Goal: Transaction & Acquisition: Purchase product/service

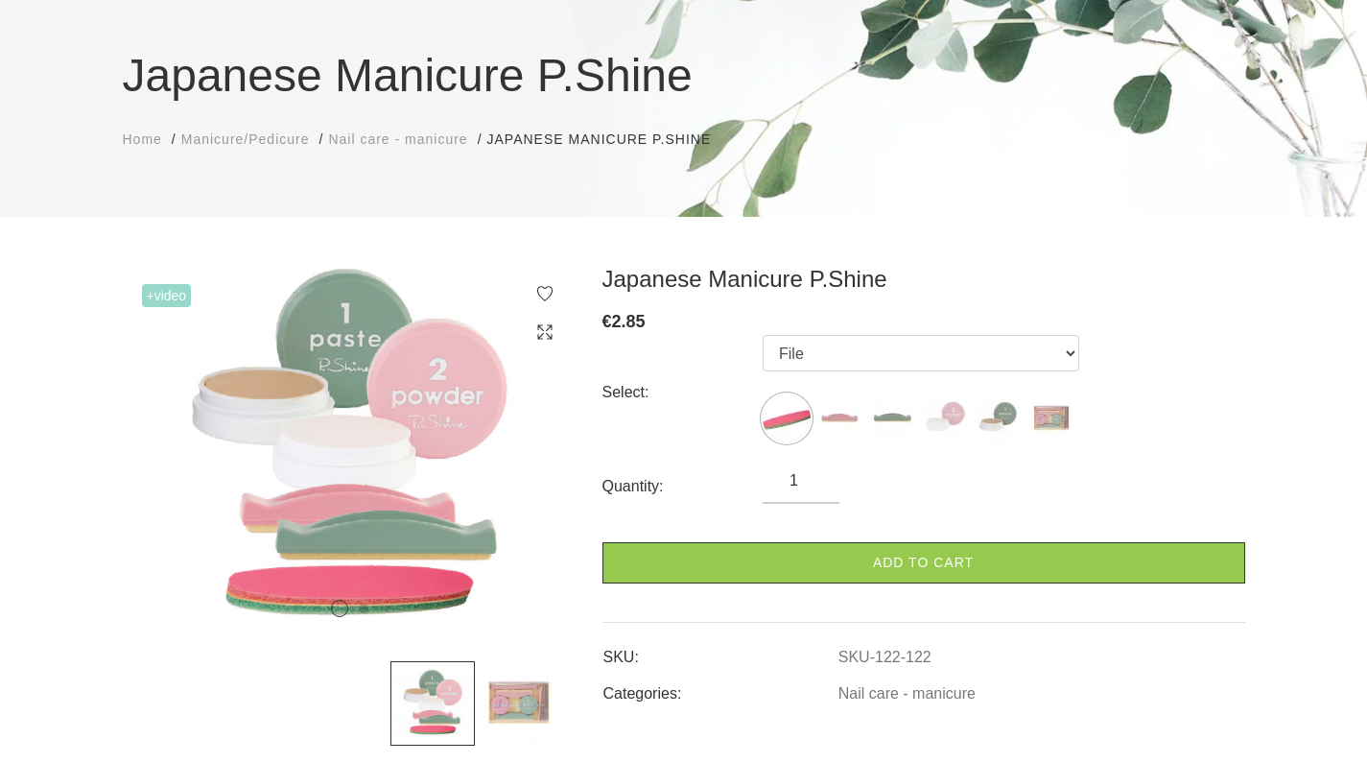
scroll to position [143, 0]
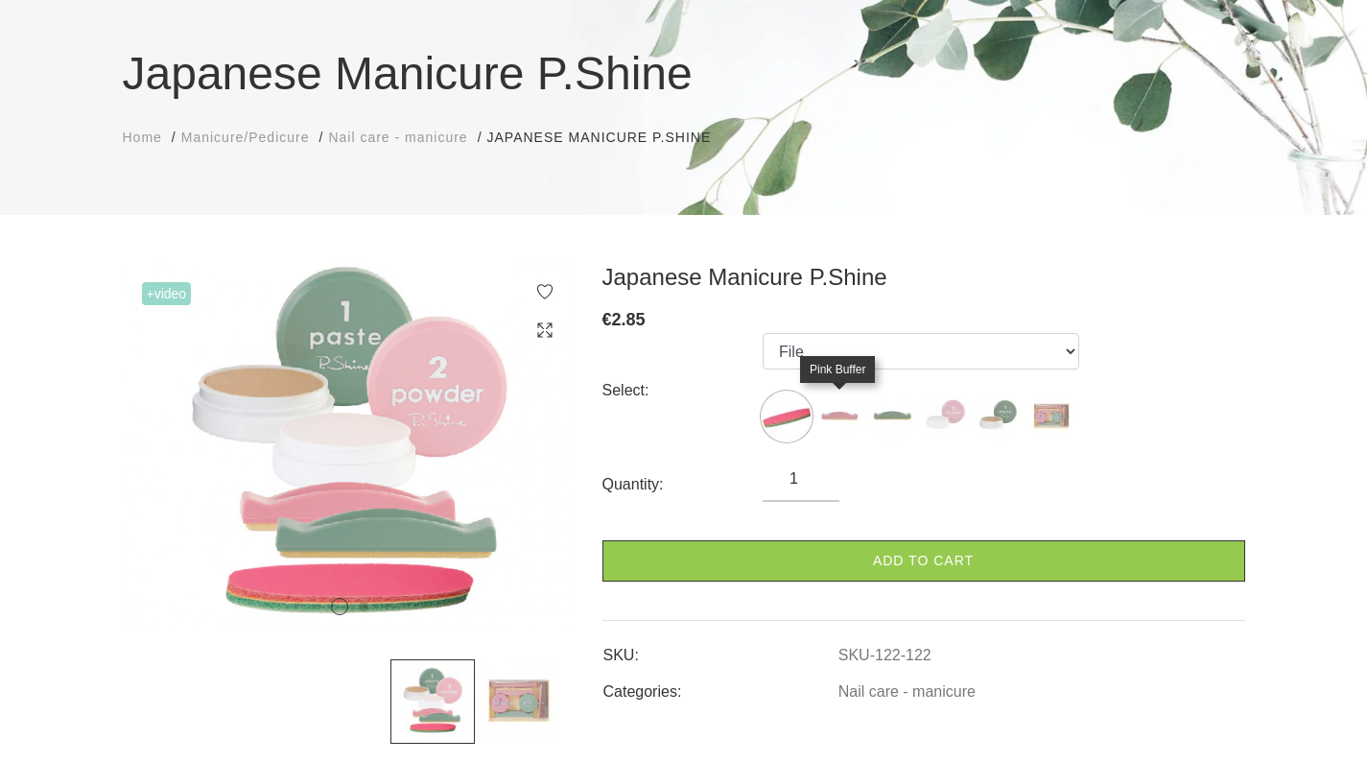
click at [853, 416] on img at bounding box center [839, 416] width 48 height 48
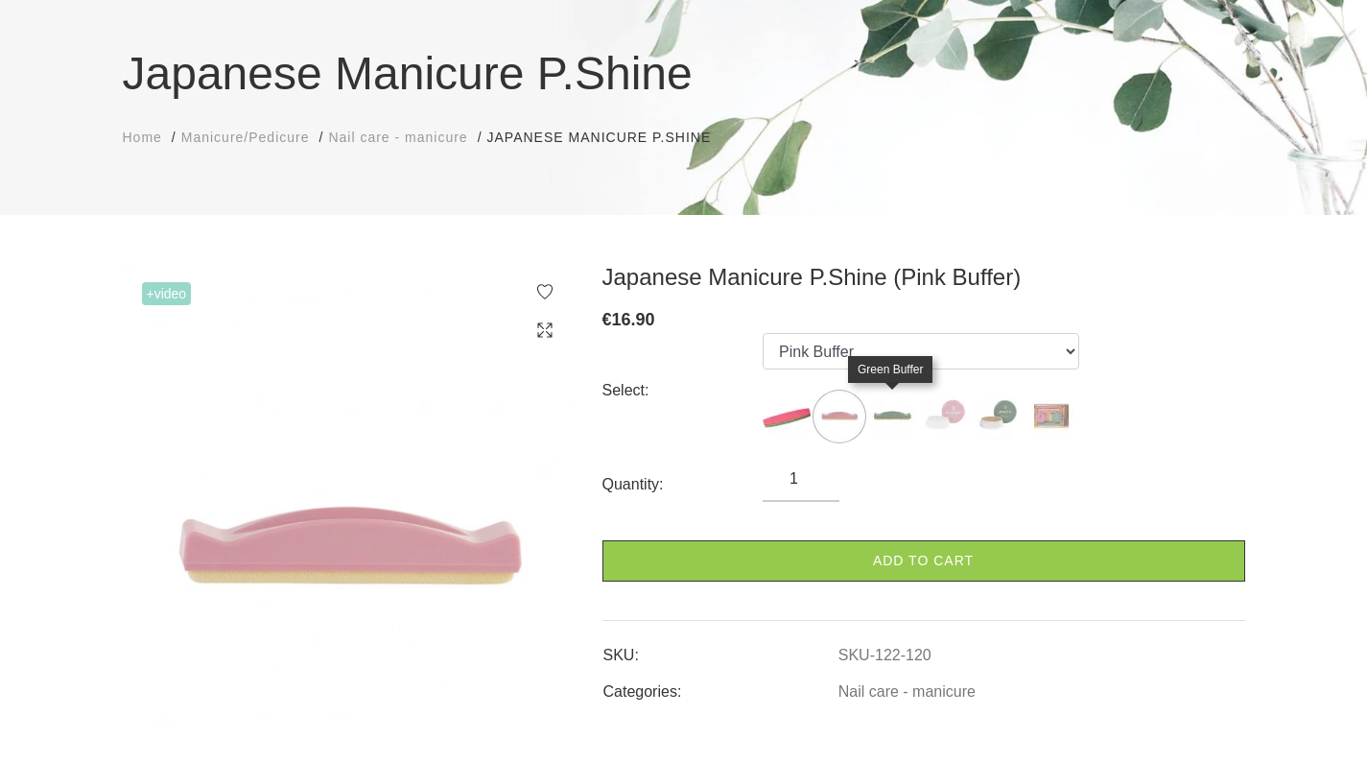
click at [891, 418] on img at bounding box center [892, 416] width 48 height 48
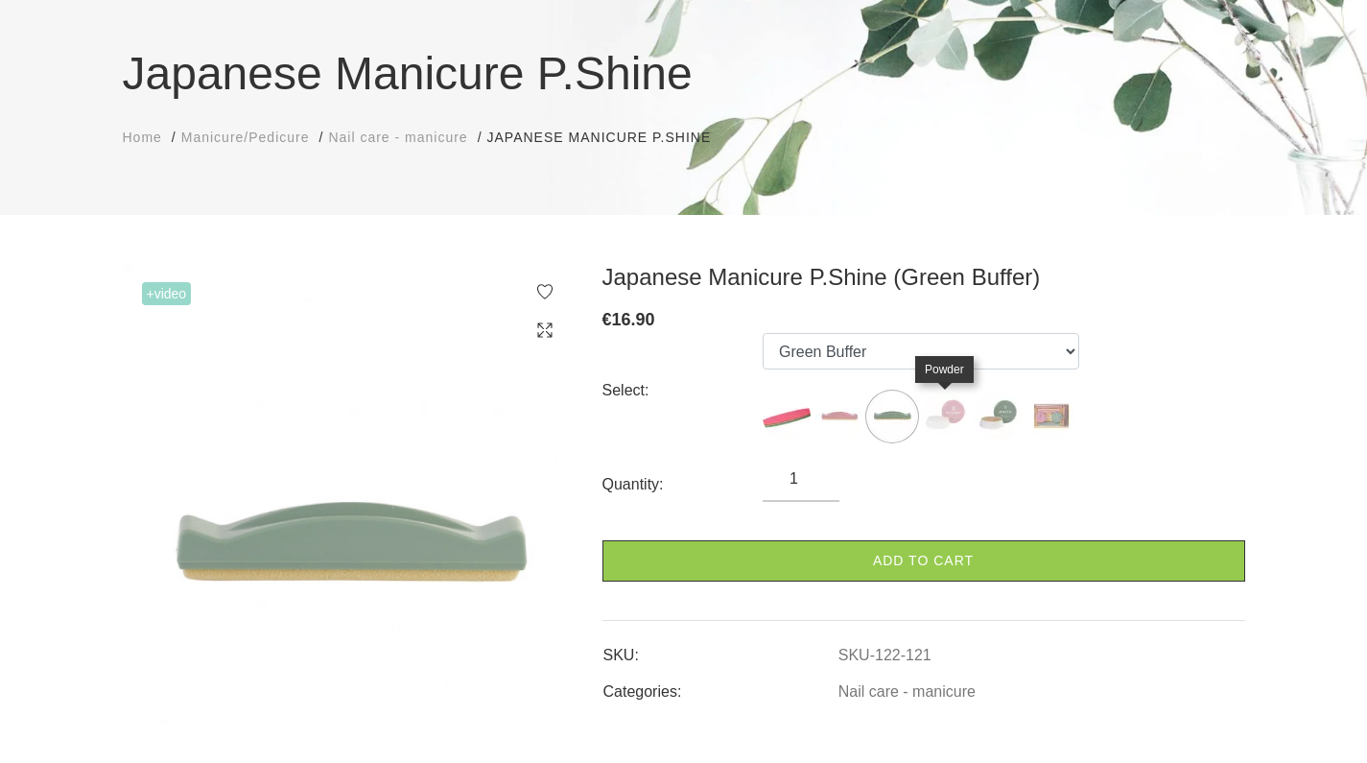
click at [928, 410] on img at bounding box center [945, 416] width 48 height 48
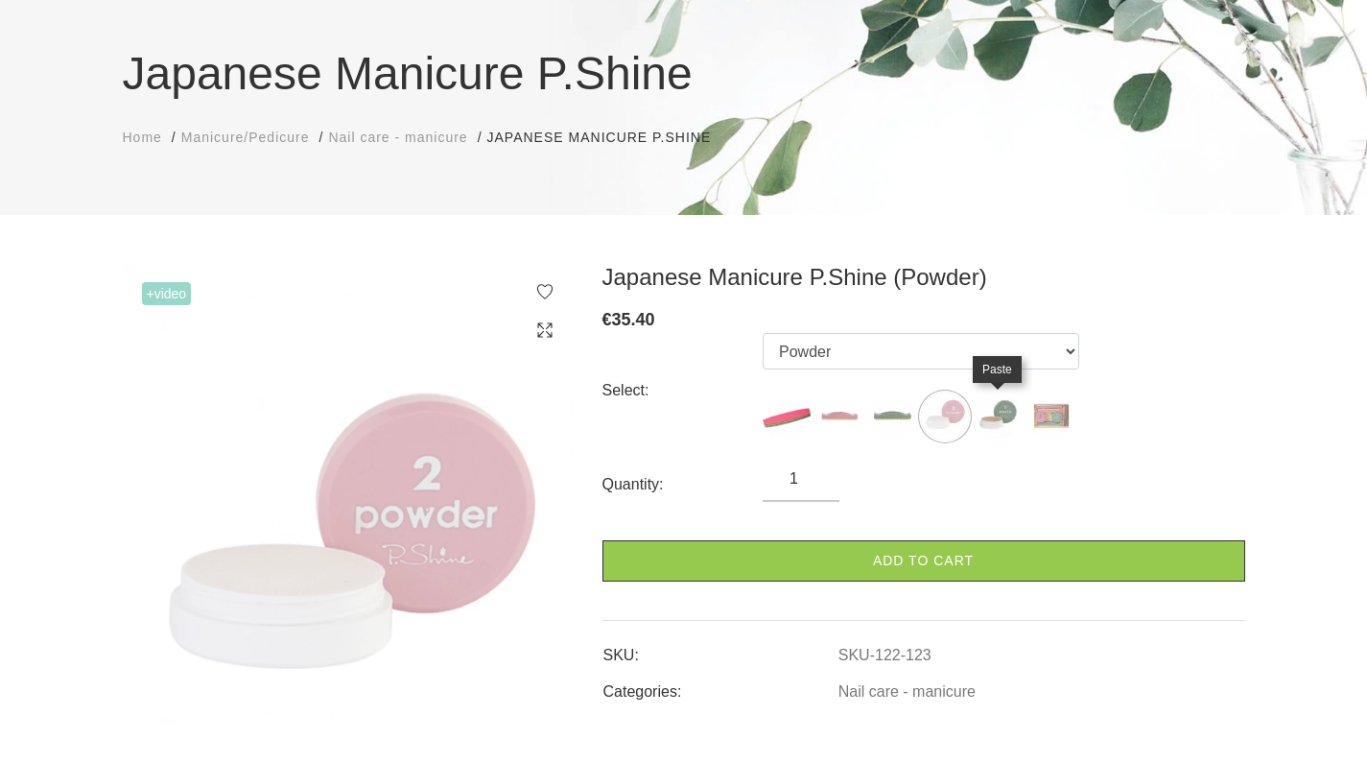
click at [1005, 412] on img at bounding box center [998, 416] width 48 height 48
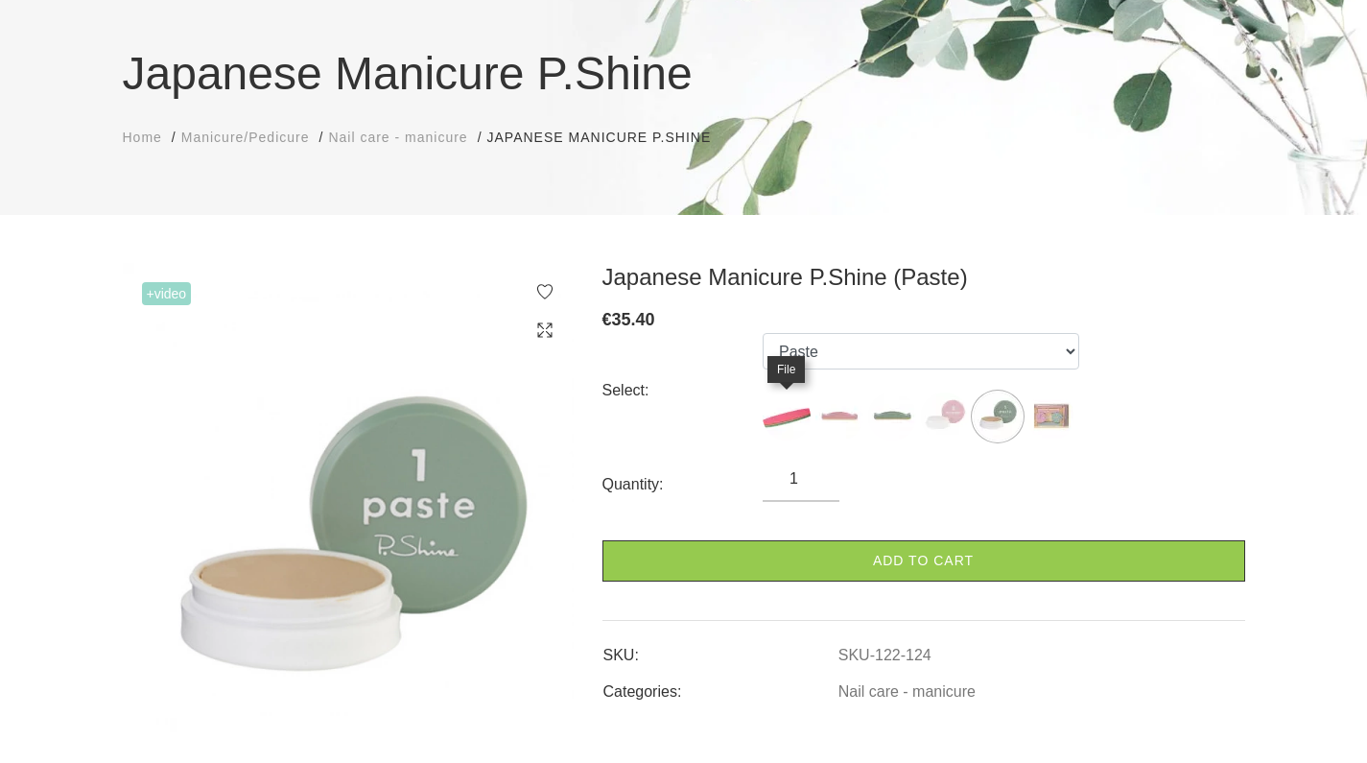
click at [788, 426] on img at bounding box center [787, 416] width 48 height 48
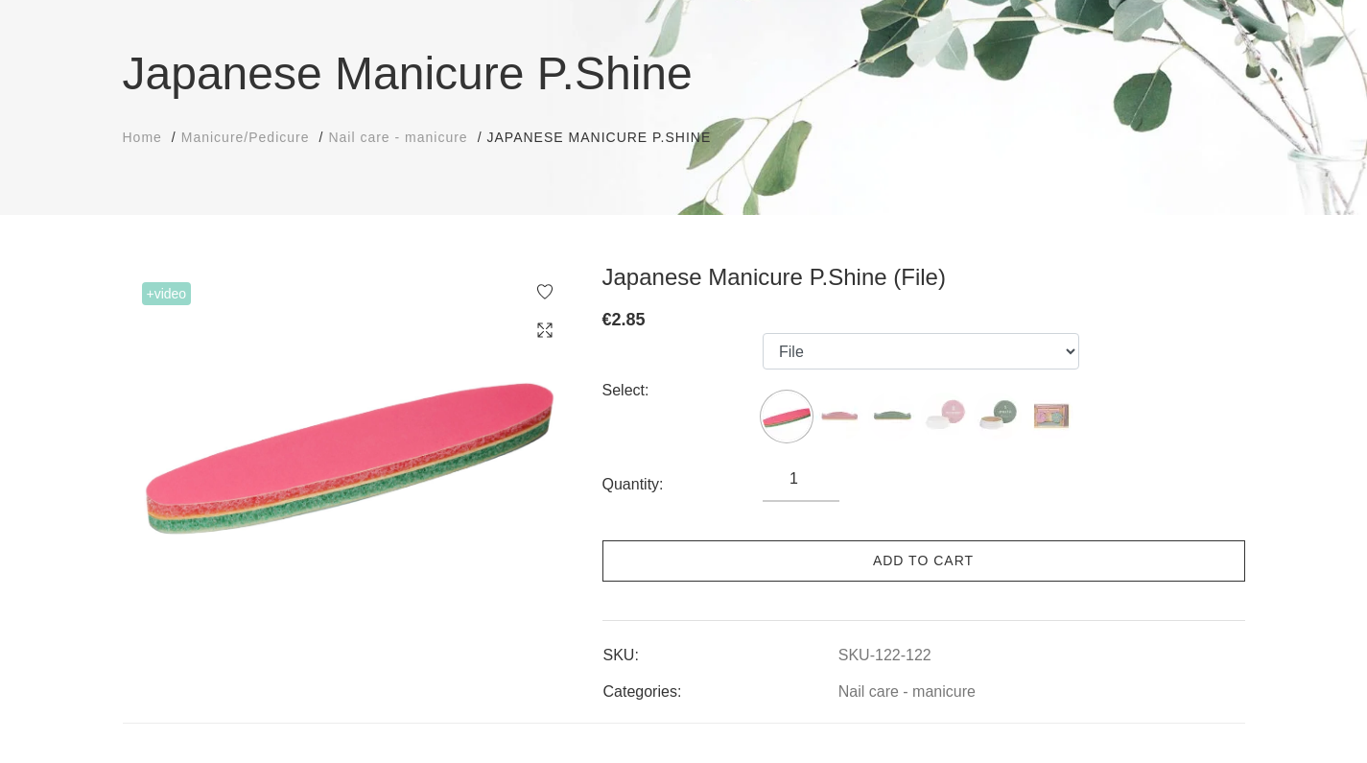
click at [942, 569] on link "Add to cart" at bounding box center [923, 560] width 643 height 41
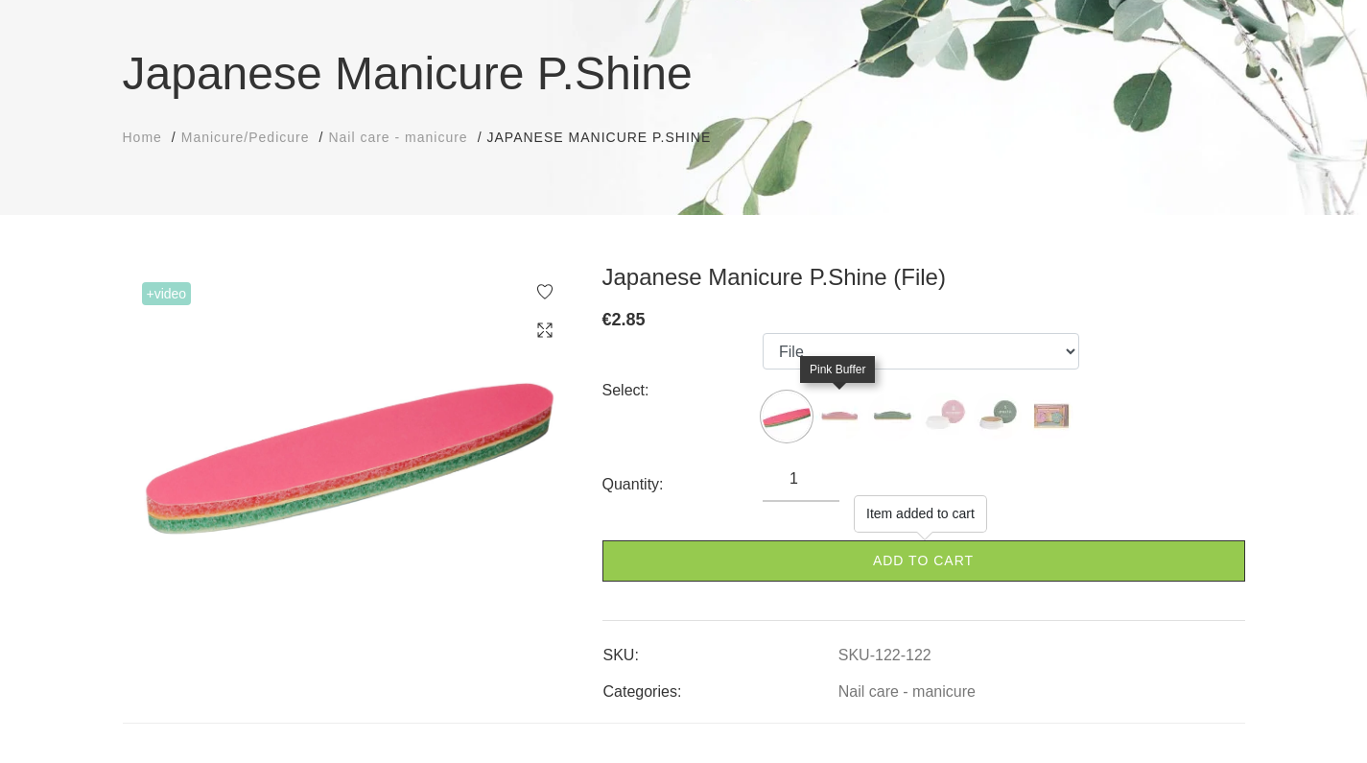
click at [845, 420] on img at bounding box center [839, 416] width 48 height 48
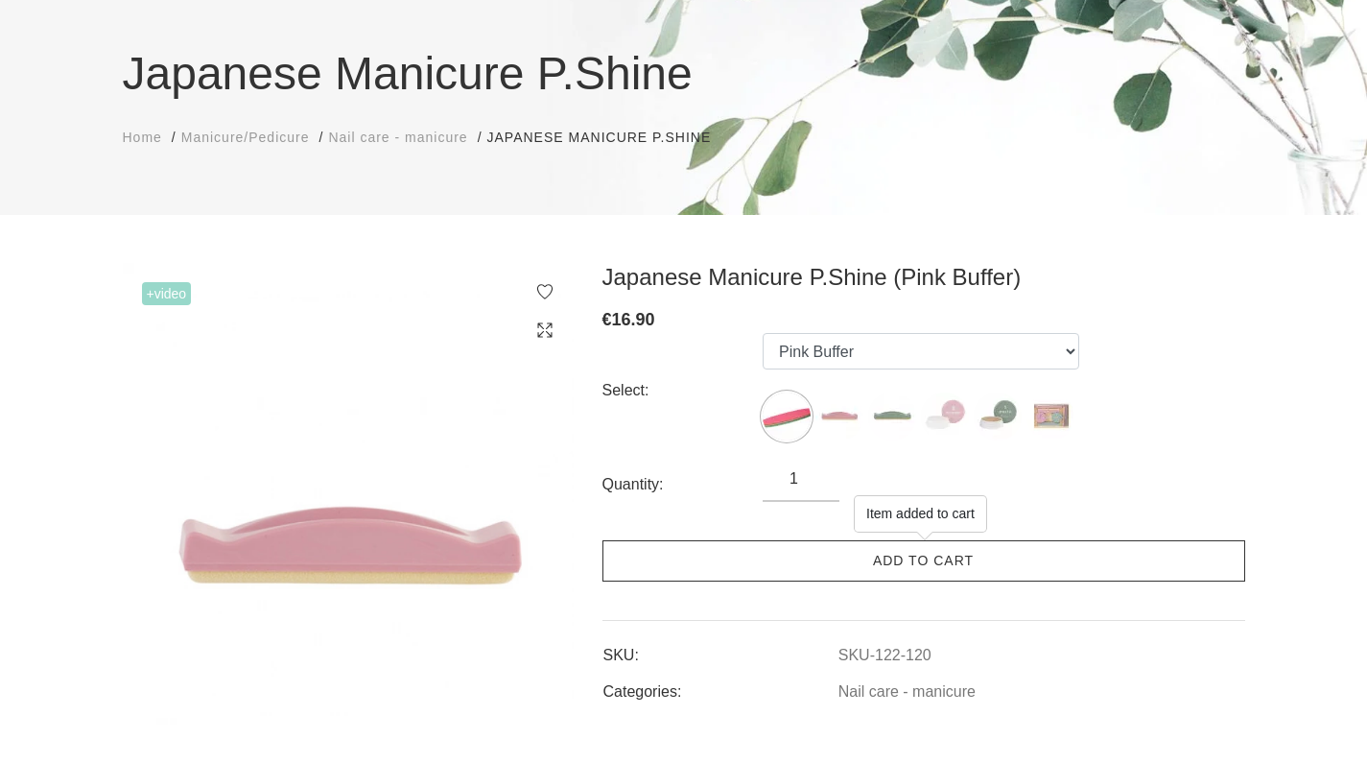
click at [881, 569] on link "Add to cart" at bounding box center [923, 560] width 643 height 41
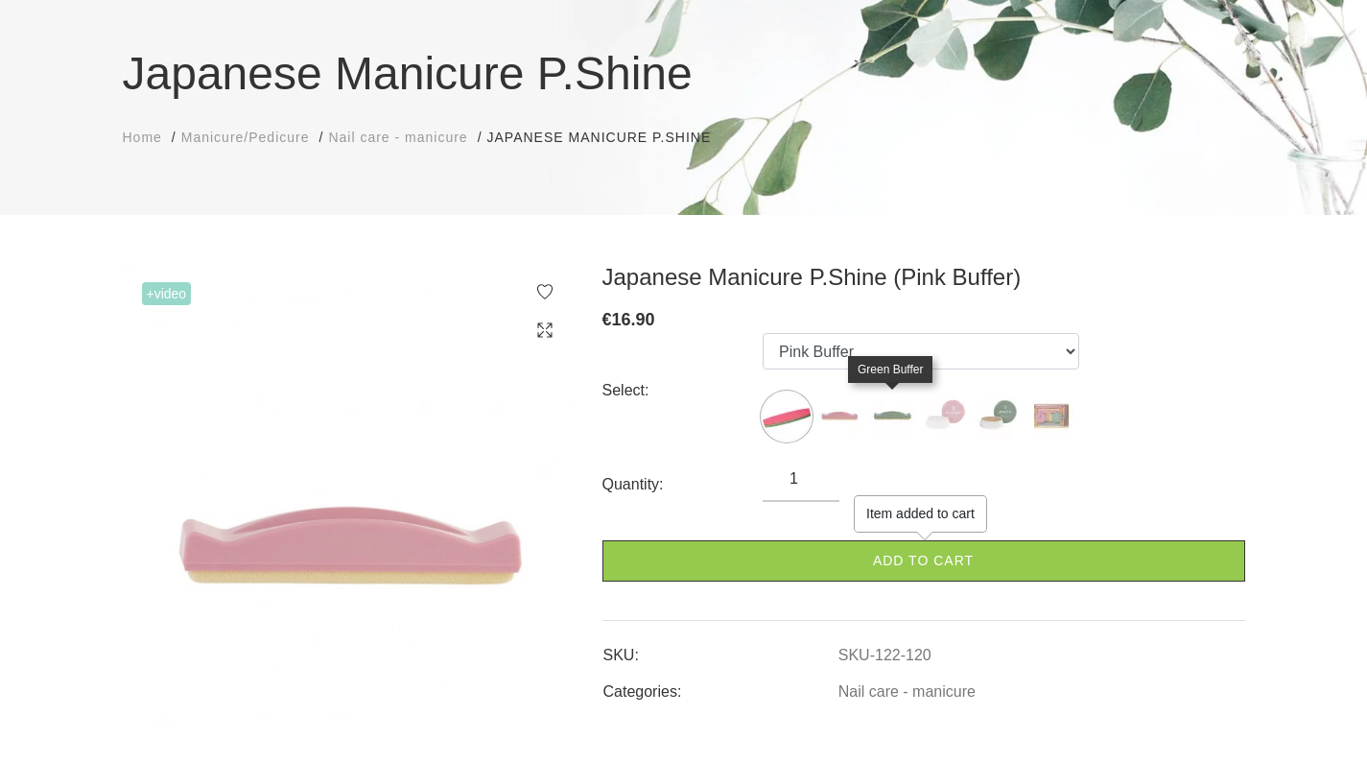
click at [887, 414] on img at bounding box center [892, 416] width 48 height 48
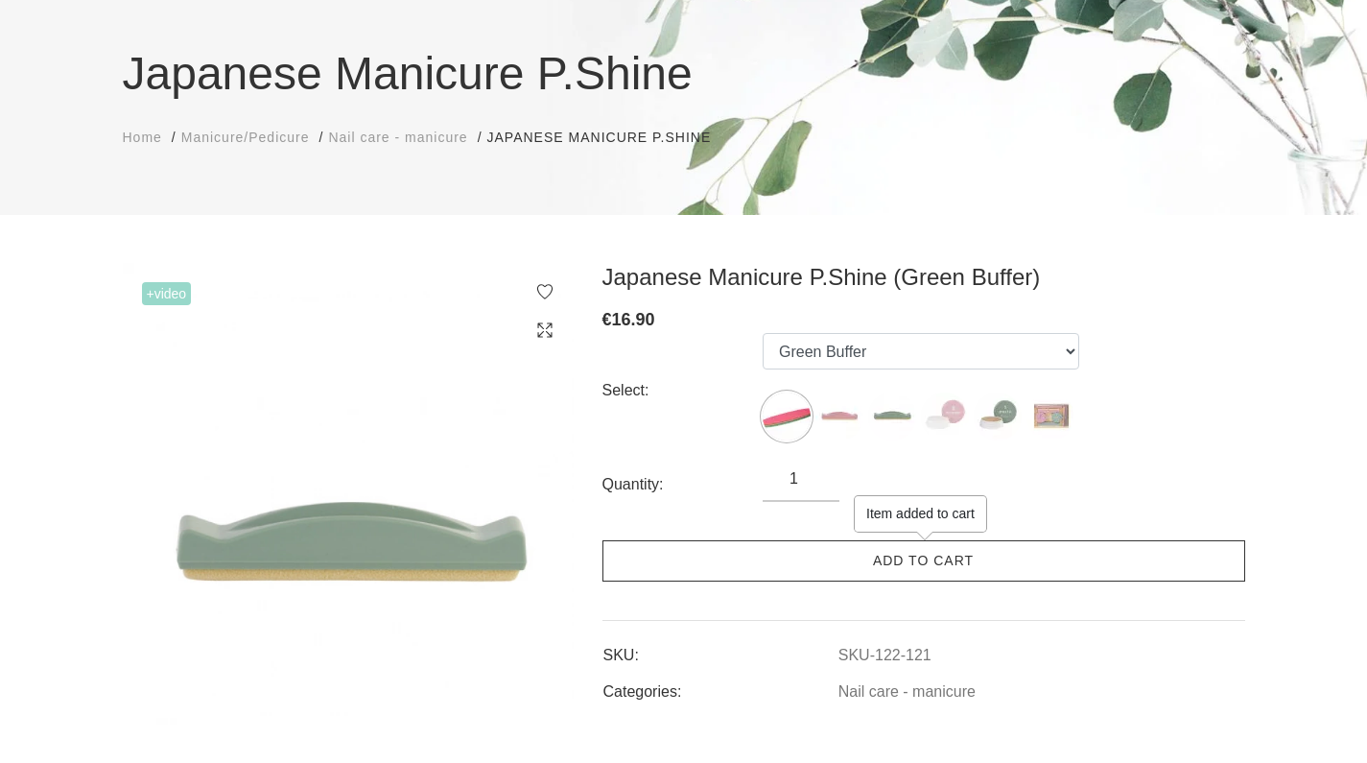
click at [928, 553] on link "Add to cart" at bounding box center [923, 560] width 643 height 41
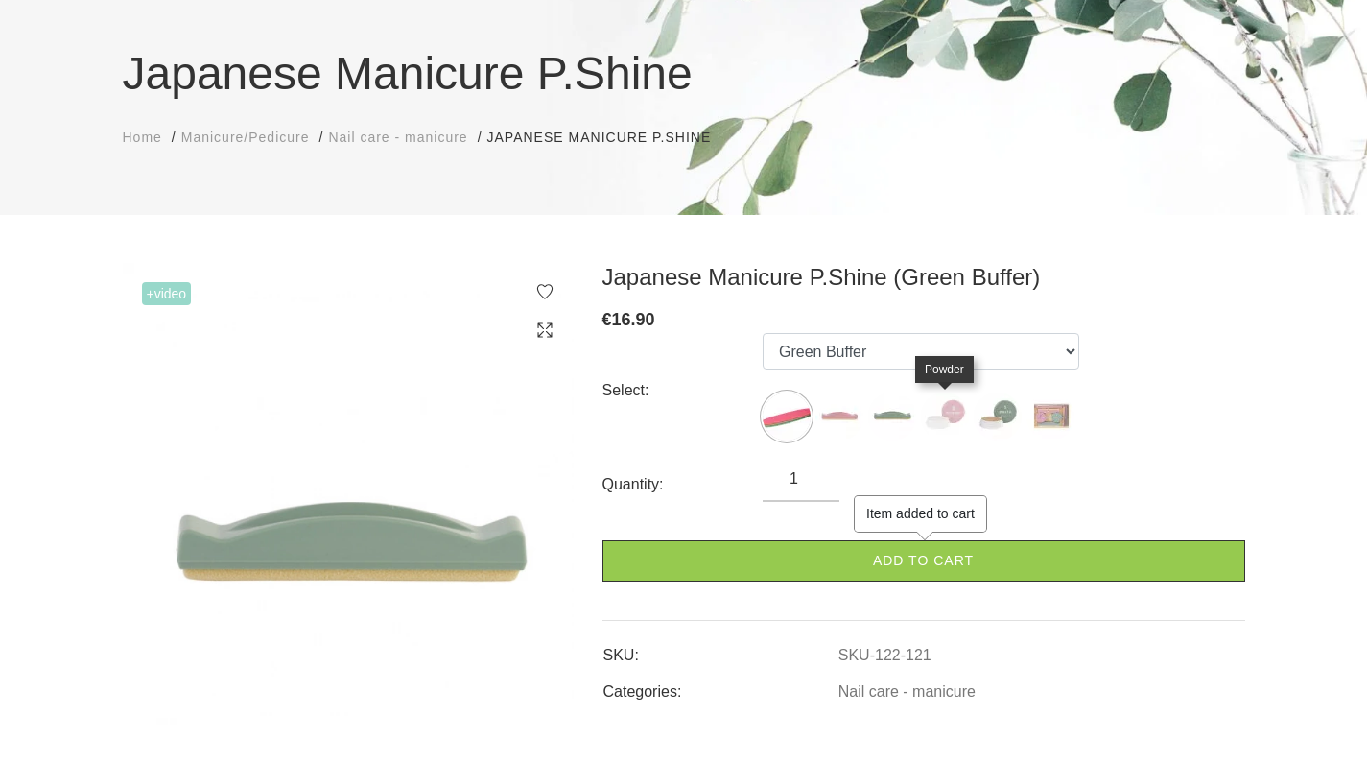
click at [952, 415] on img at bounding box center [945, 416] width 48 height 48
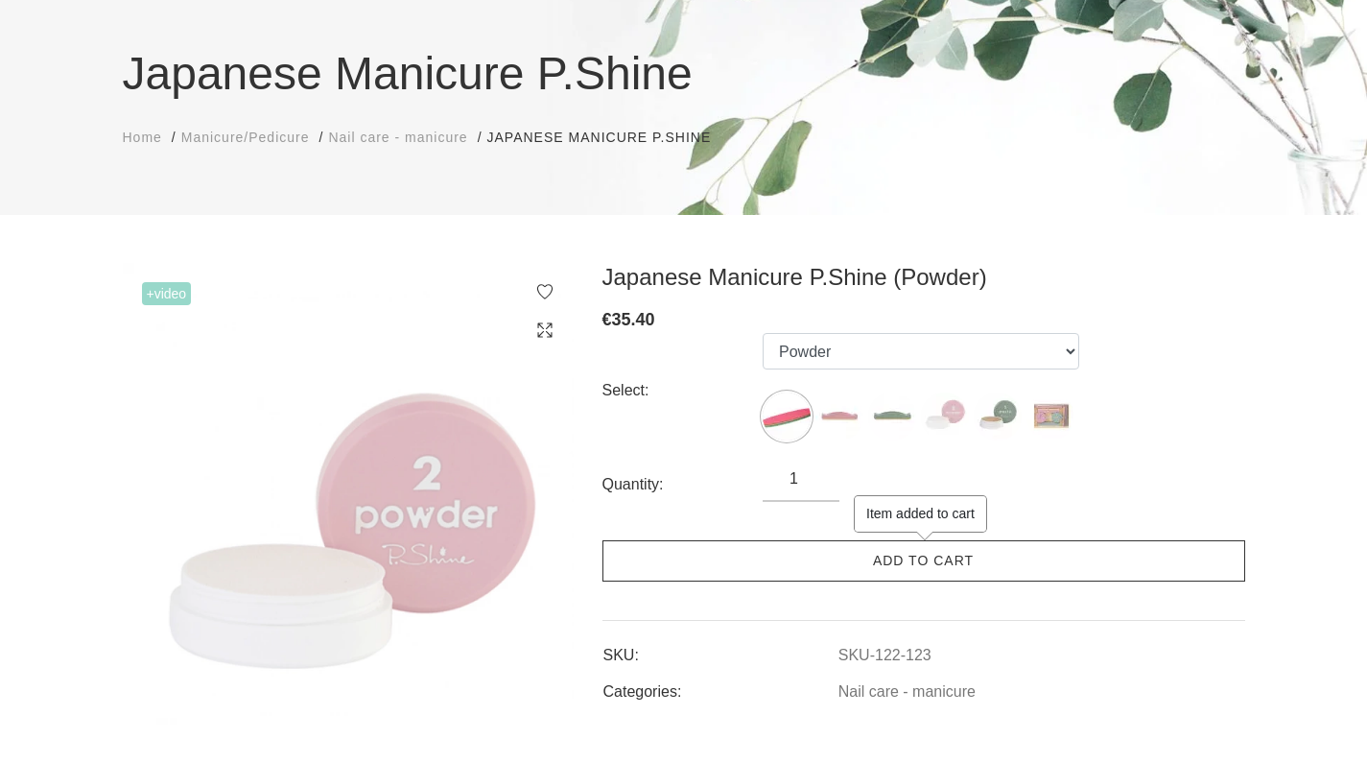
click at [999, 548] on link "Add to cart" at bounding box center [923, 560] width 643 height 41
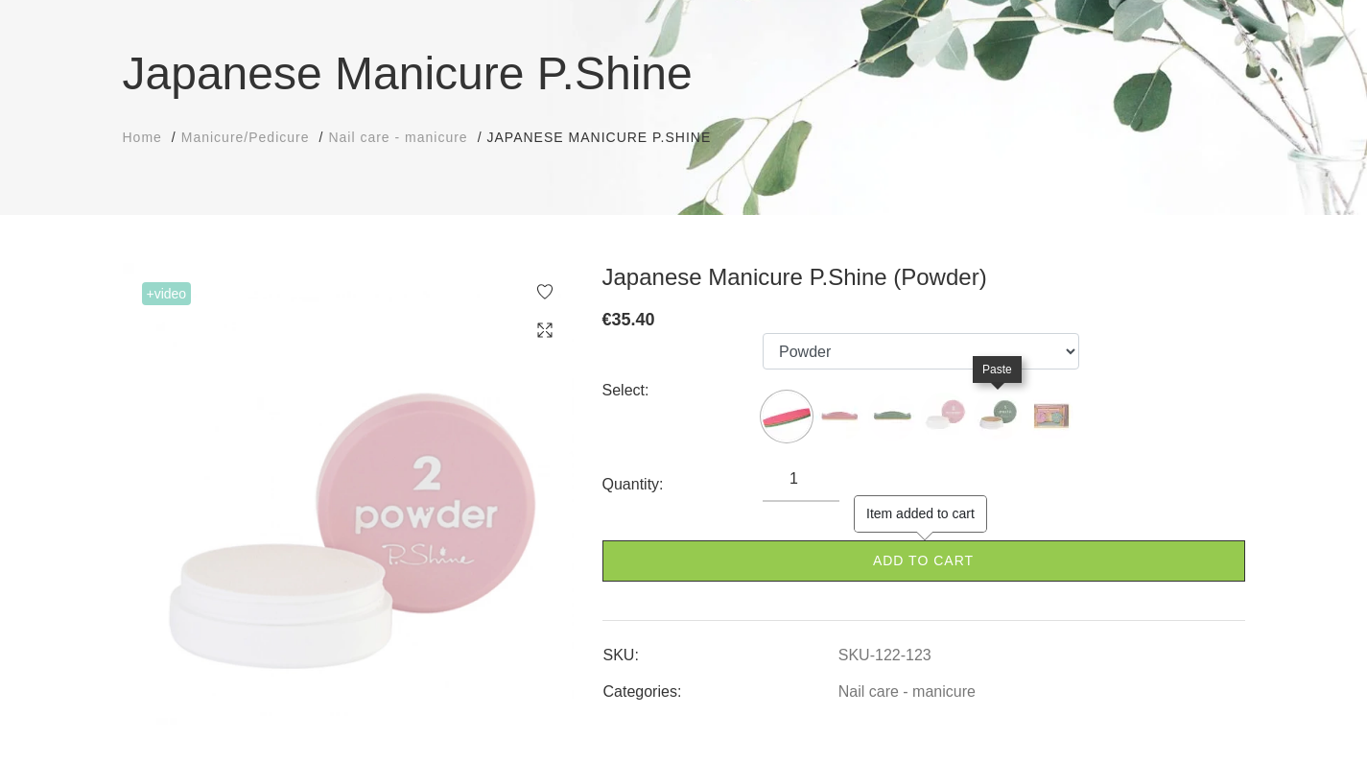
click at [996, 418] on img at bounding box center [998, 416] width 48 height 48
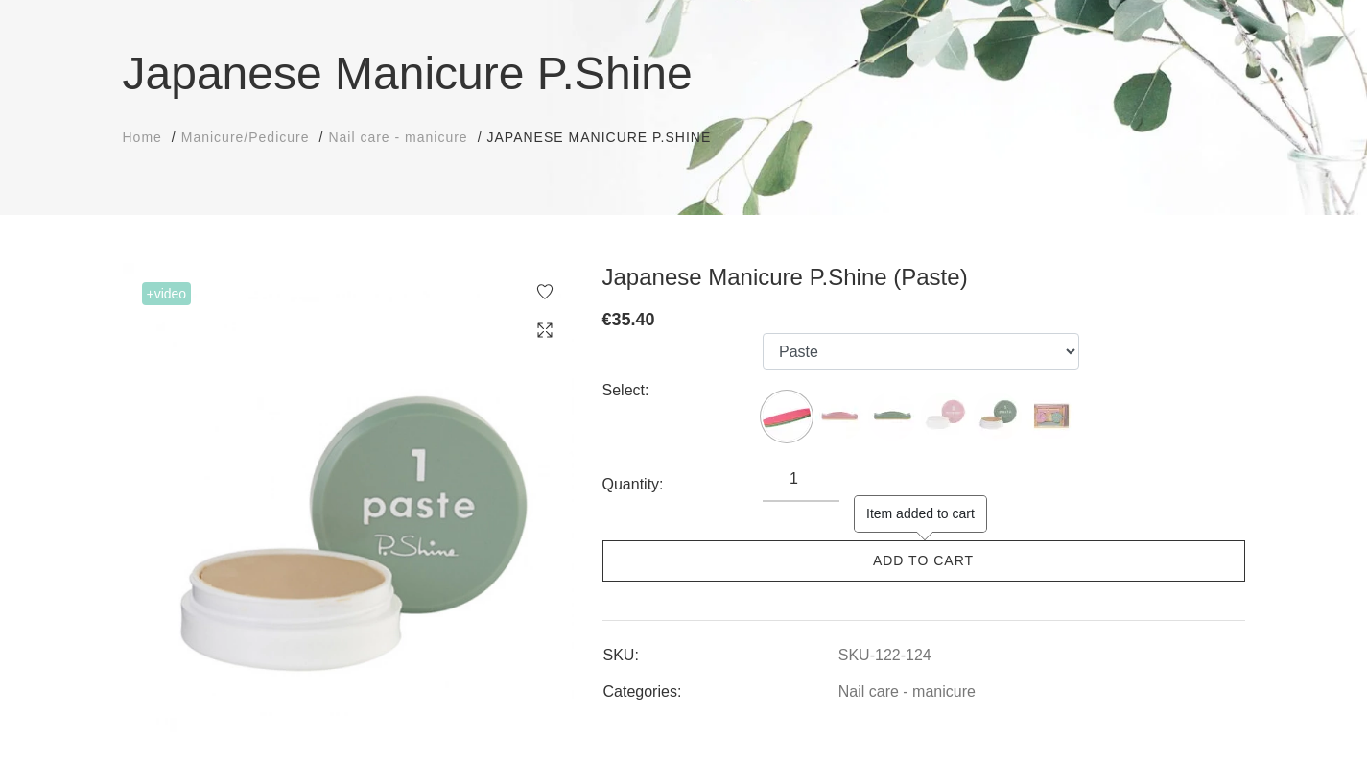
click at [1042, 564] on link "Add to cart" at bounding box center [923, 560] width 643 height 41
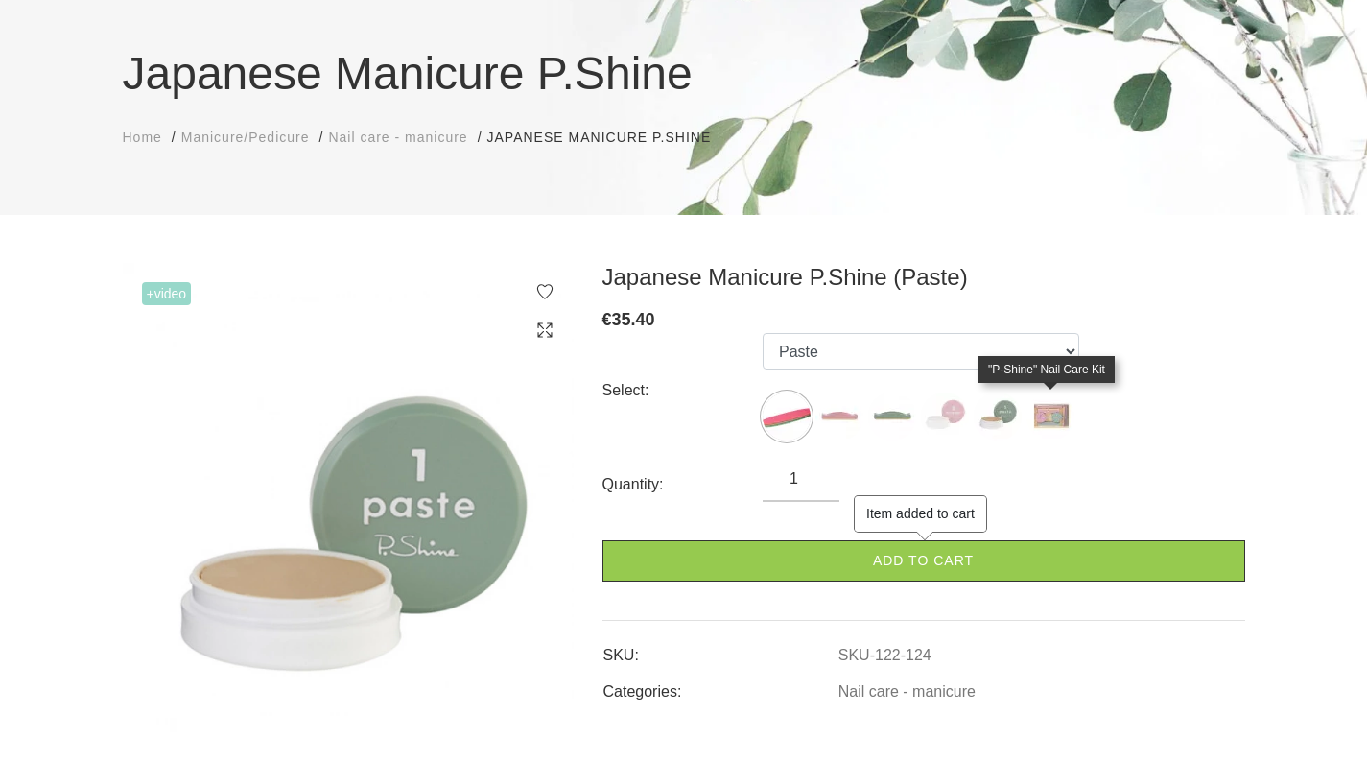
click at [1048, 411] on img at bounding box center [1050, 416] width 48 height 48
select select "127"
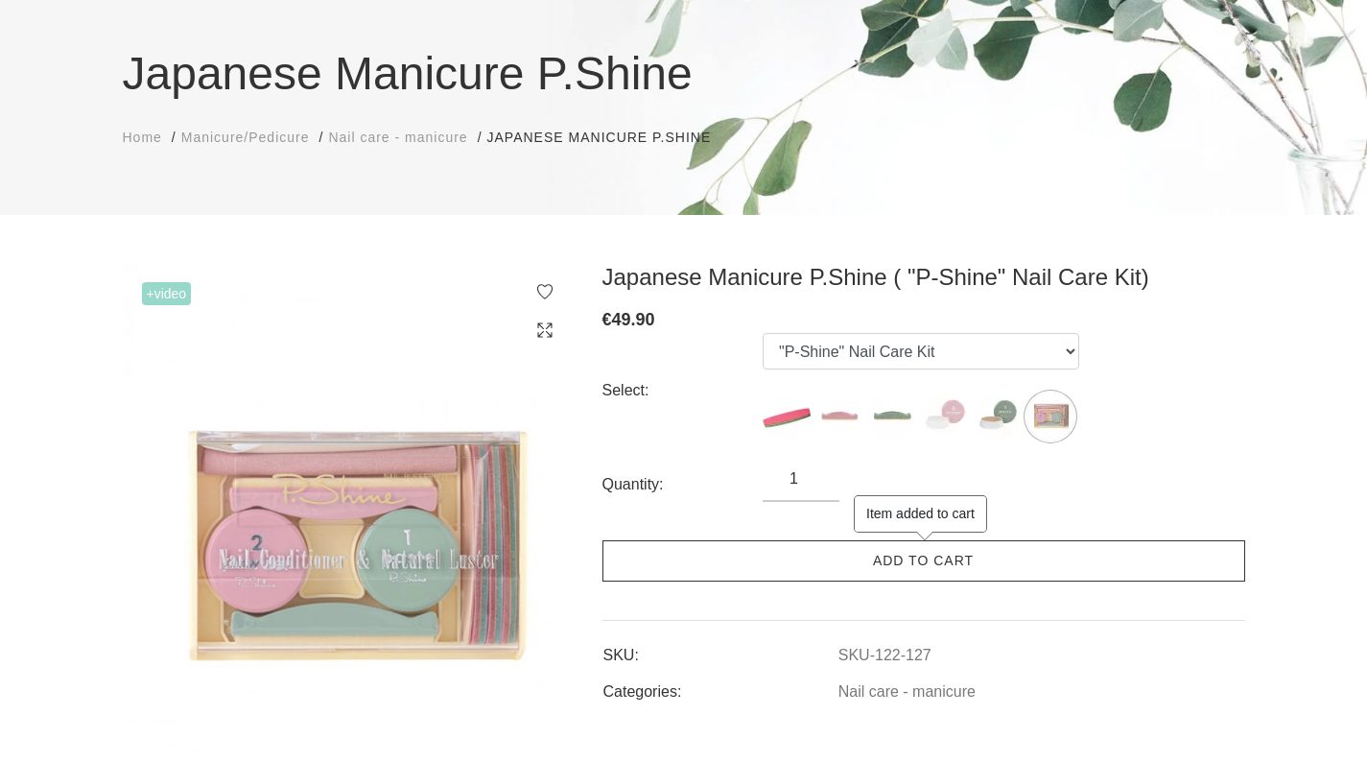
click at [1060, 570] on link "Add to cart" at bounding box center [923, 560] width 643 height 41
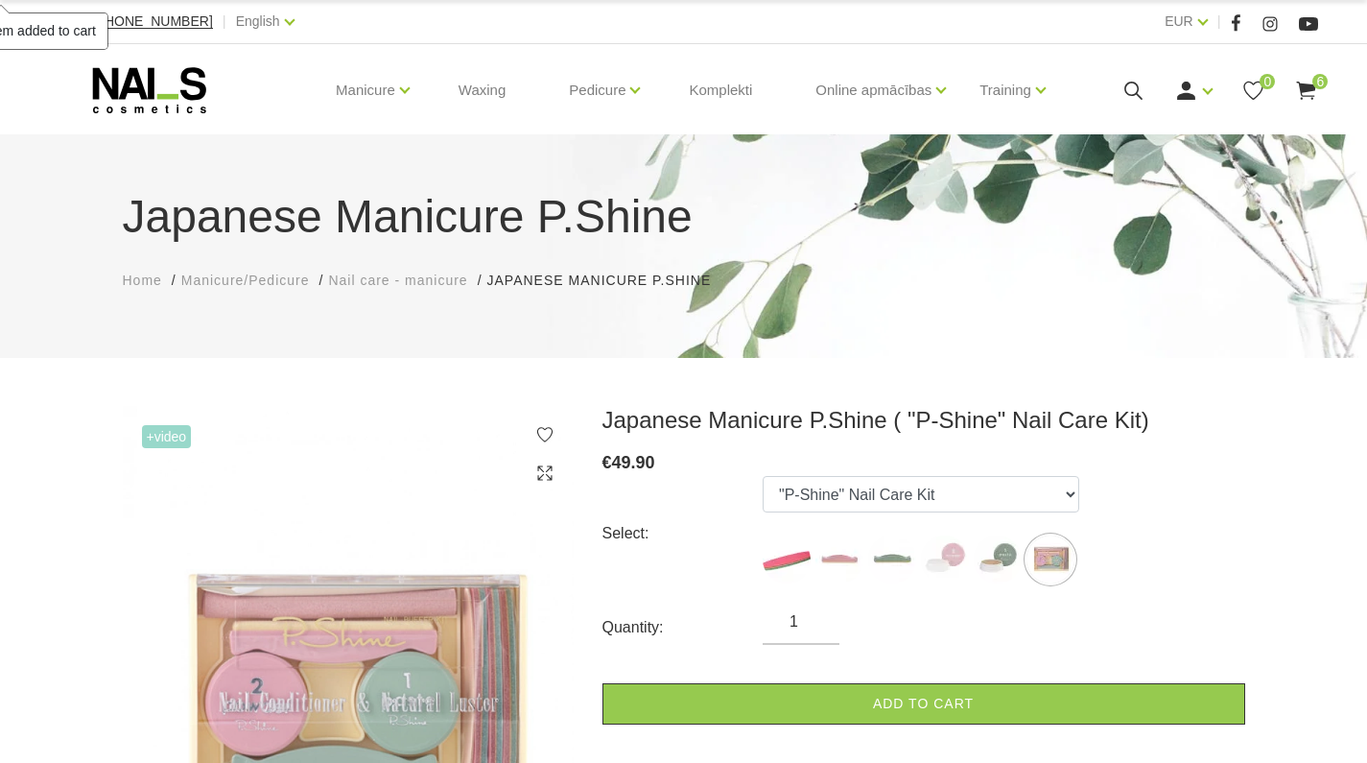
scroll to position [0, 0]
click at [1302, 94] on icon at bounding box center [1306, 91] width 24 height 24
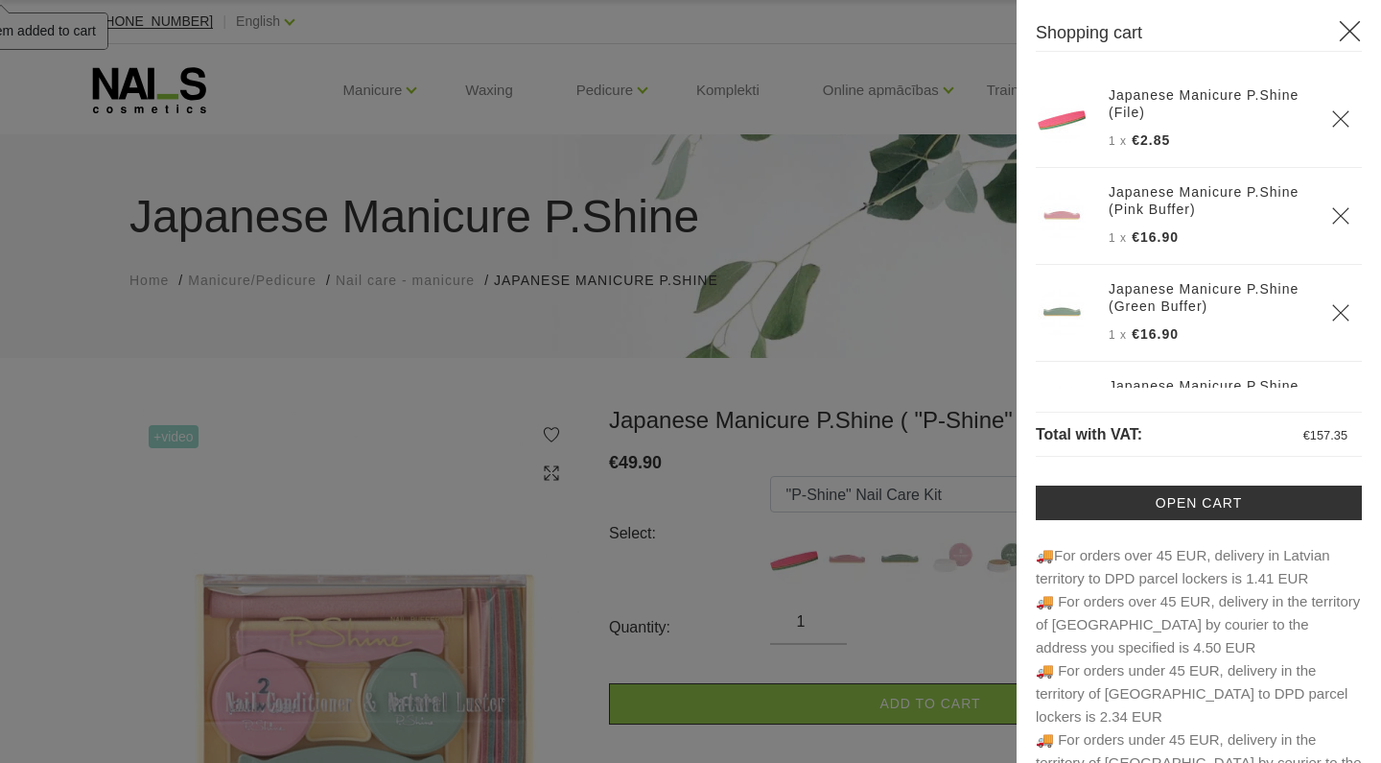
click at [273, 64] on div at bounding box center [690, 381] width 1381 height 763
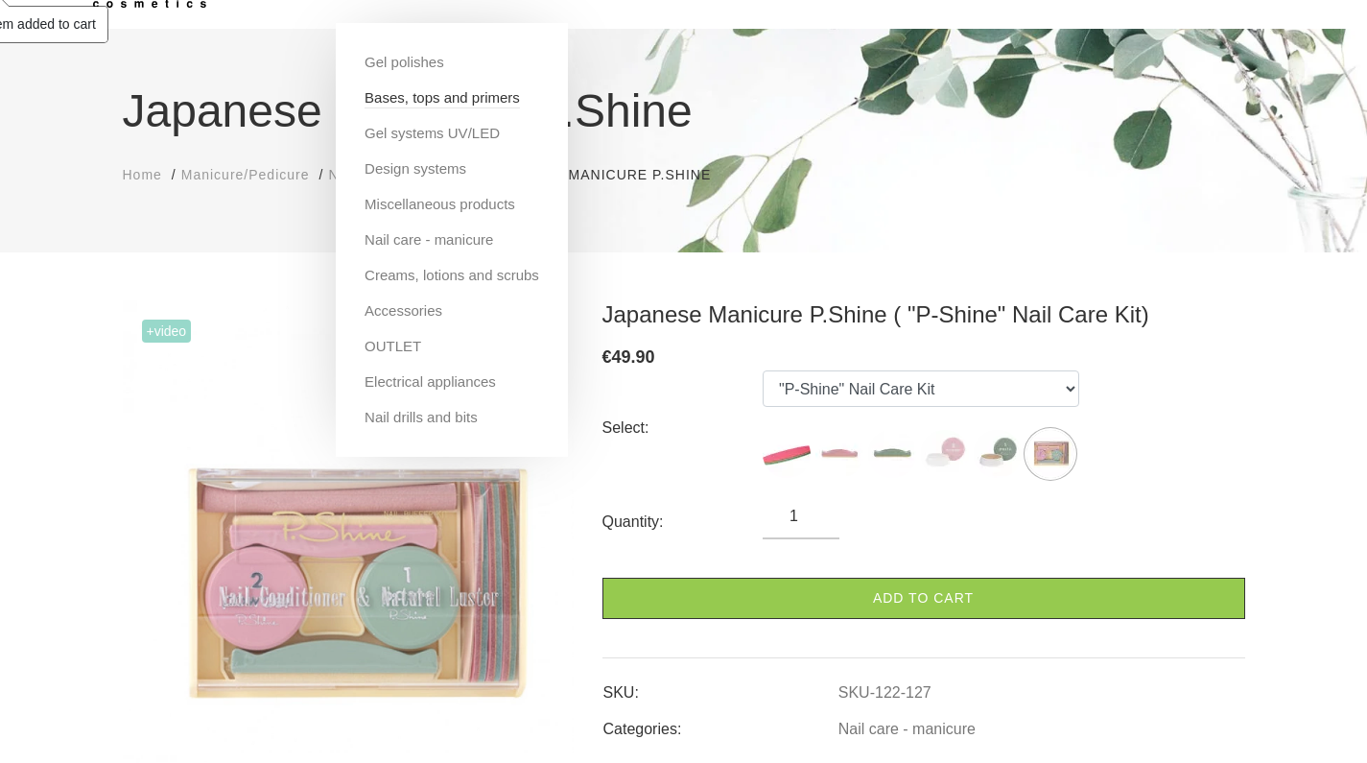
scroll to position [104, 0]
